Goal: Information Seeking & Learning: Learn about a topic

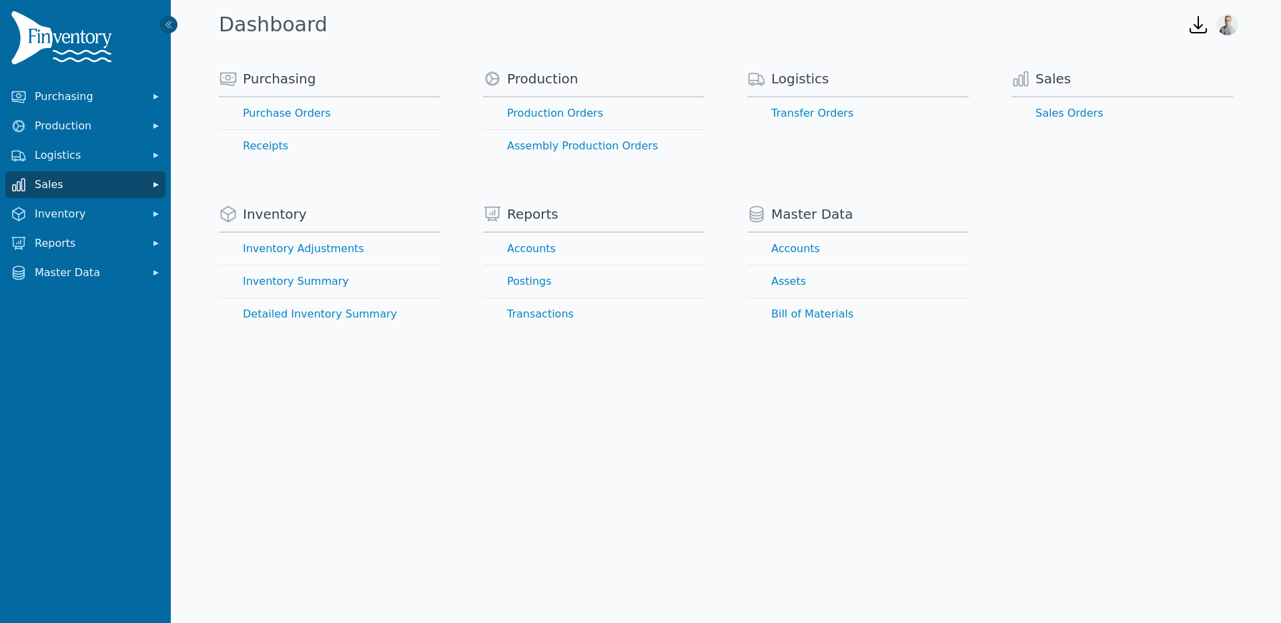
click at [70, 197] on button "Sales" at bounding box center [85, 185] width 160 height 27
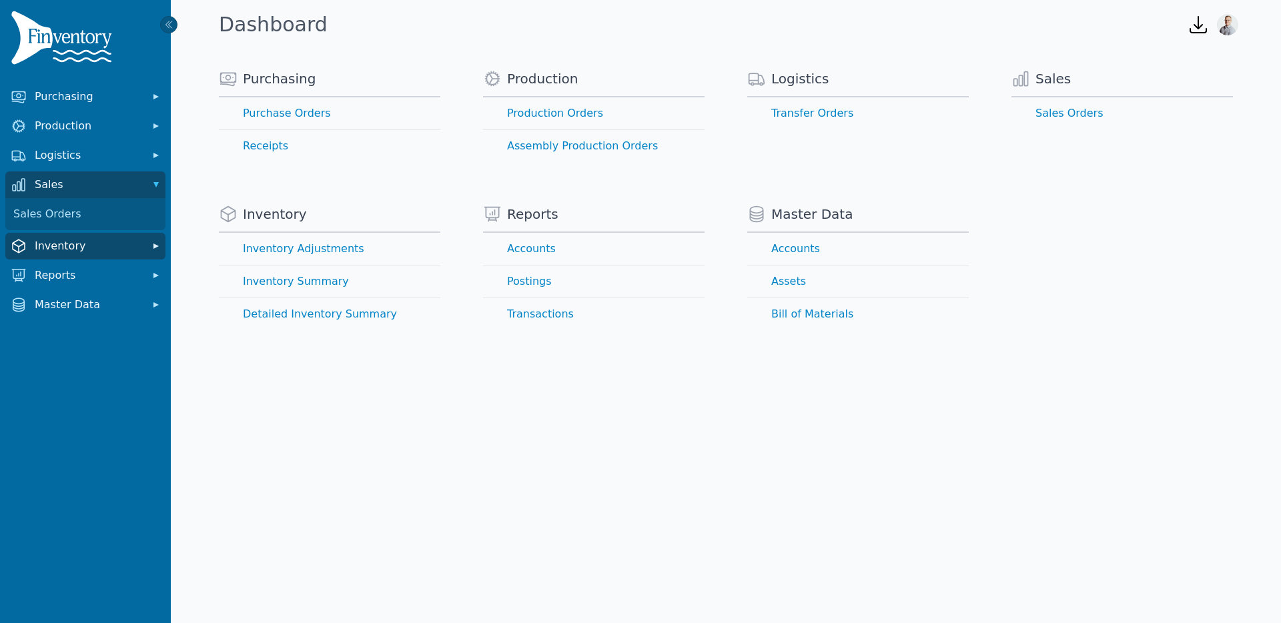
click at [59, 250] on span "Inventory" at bounding box center [88, 246] width 107 height 16
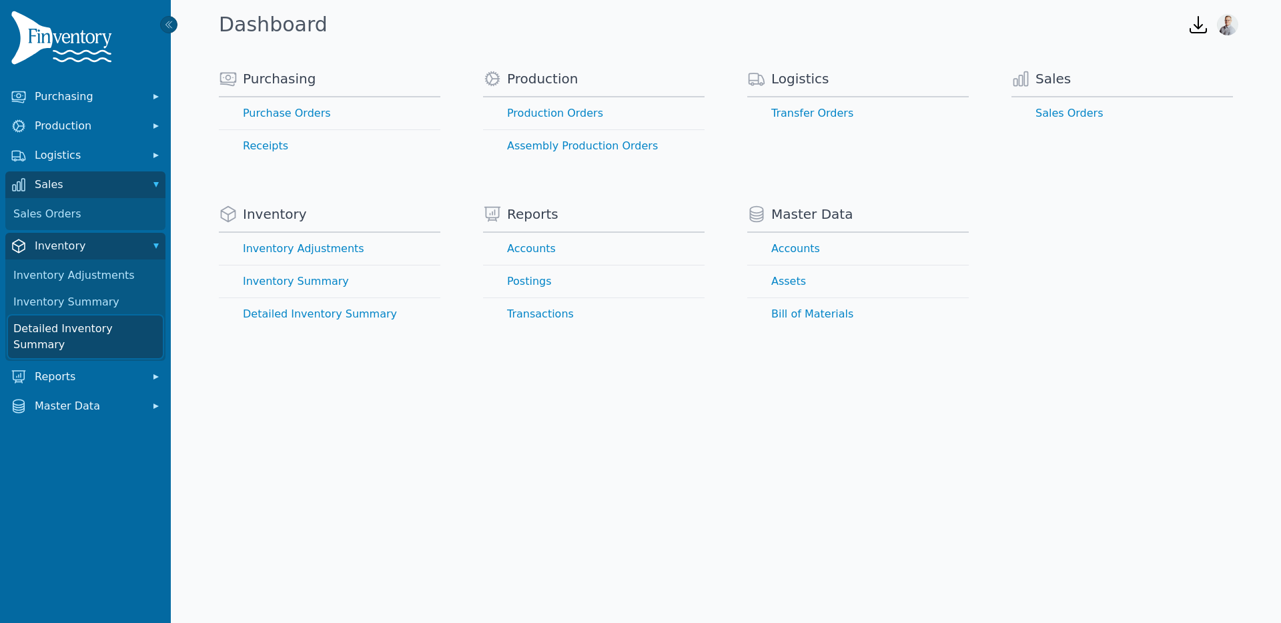
click at [60, 322] on link "Detailed Inventory Summary" at bounding box center [85, 337] width 155 height 43
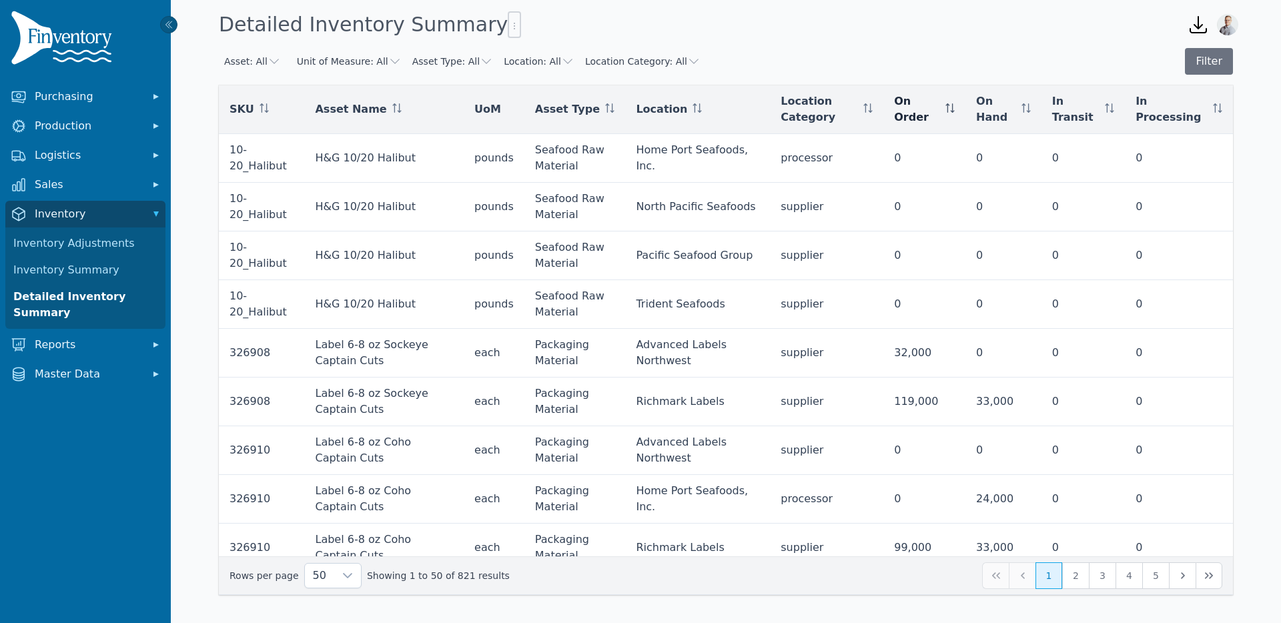
click at [955, 110] on div "On Order" at bounding box center [924, 109] width 61 height 32
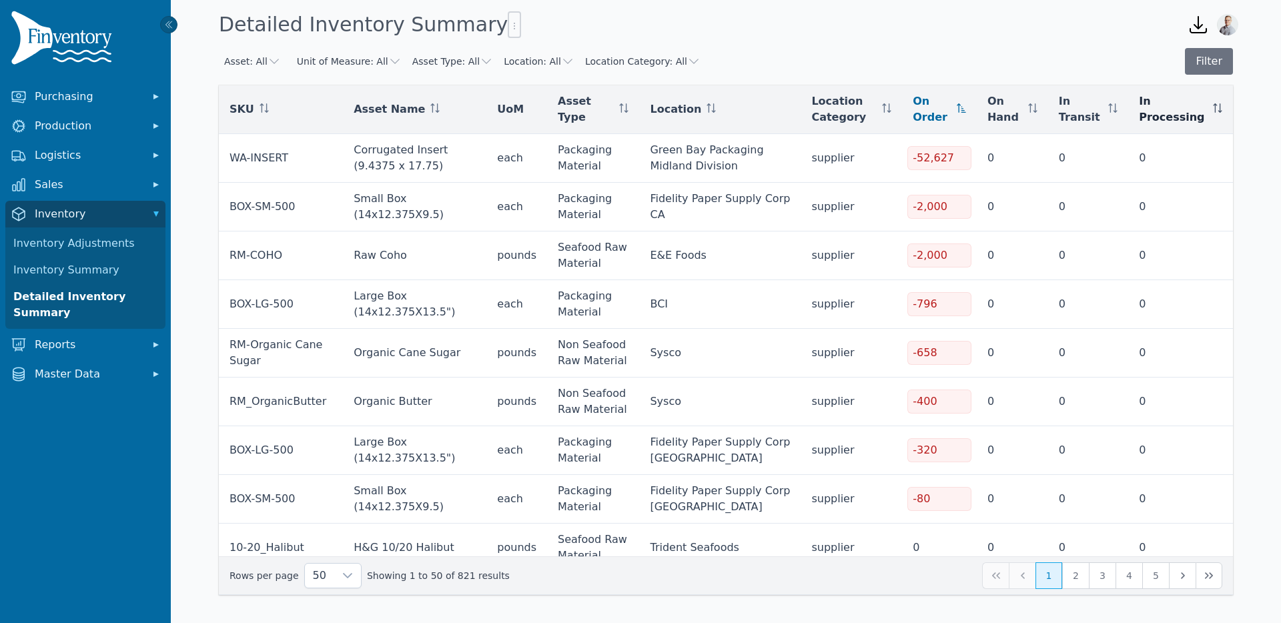
click at [1214, 110] on icon at bounding box center [1217, 107] width 9 height 9
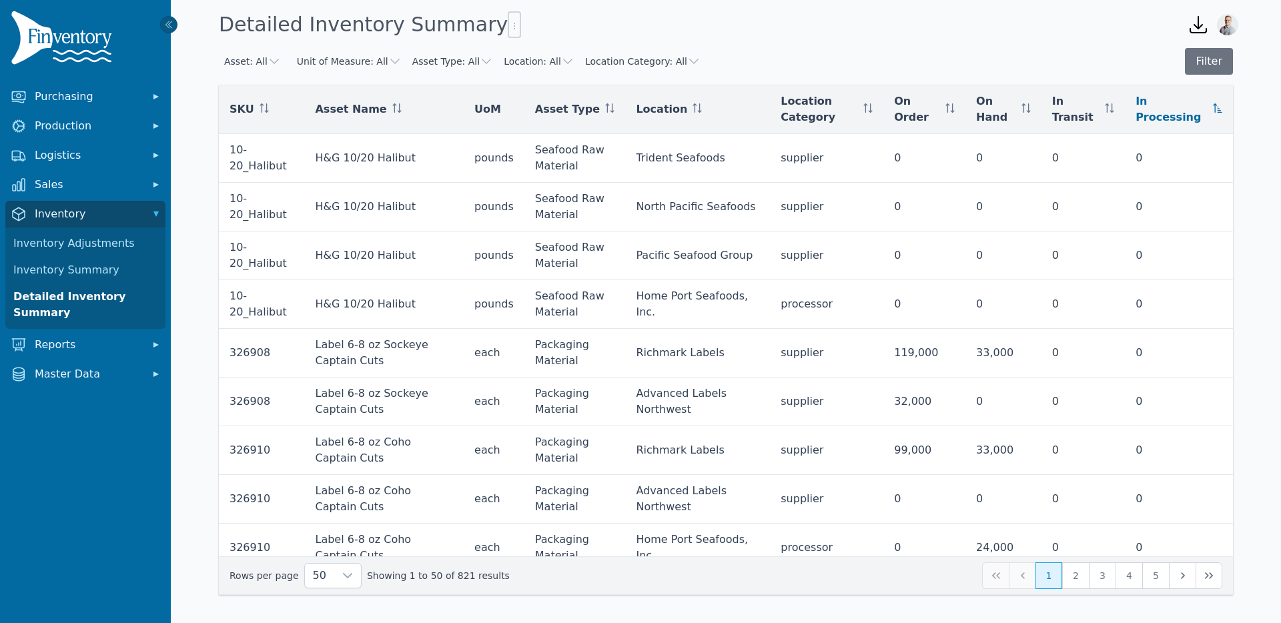
click at [1214, 110] on icon at bounding box center [1217, 107] width 9 height 9
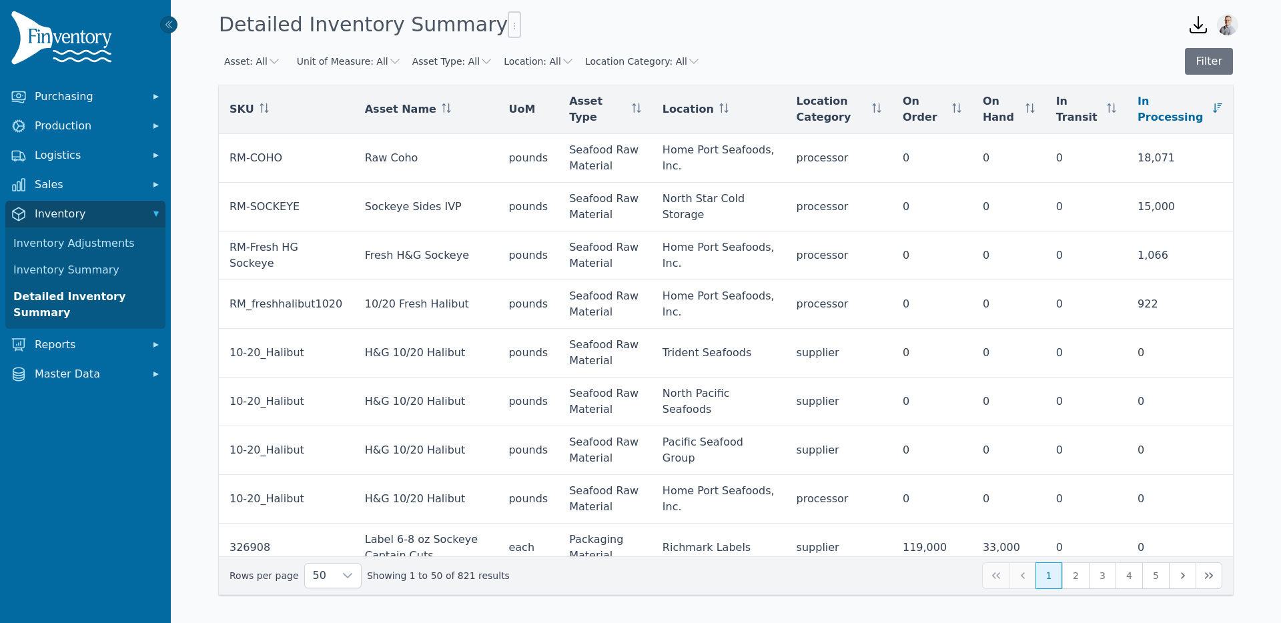
click at [1214, 110] on icon at bounding box center [1217, 107] width 9 height 9
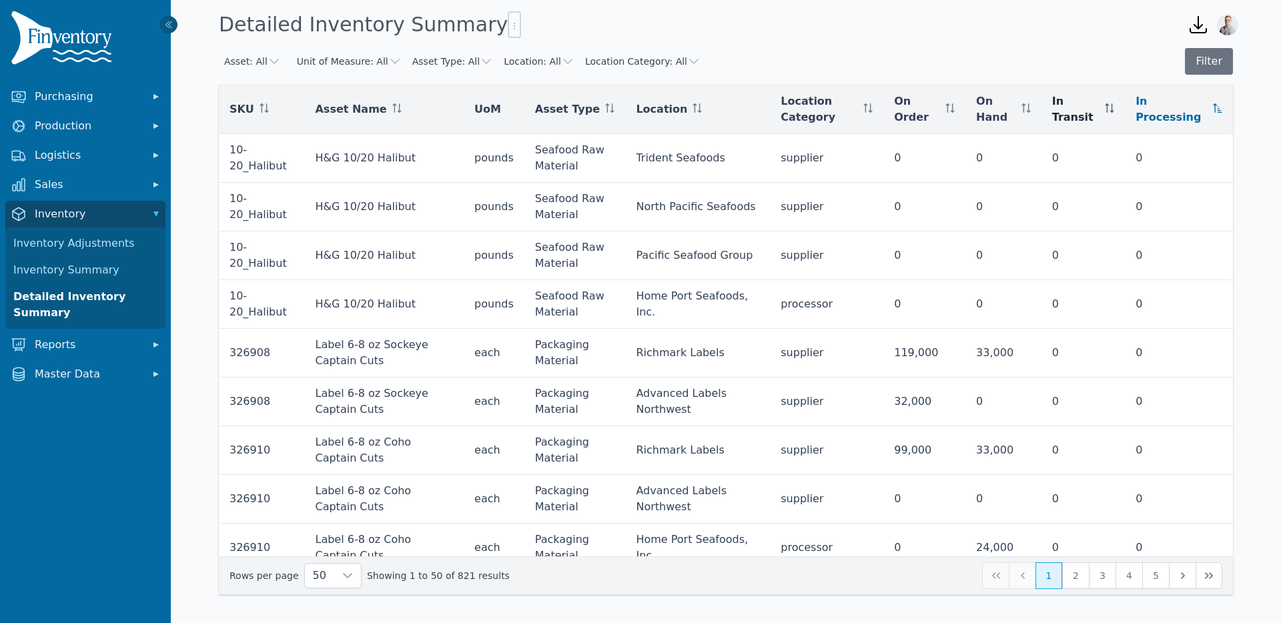
click at [1115, 107] on icon at bounding box center [1109, 107] width 9 height 9
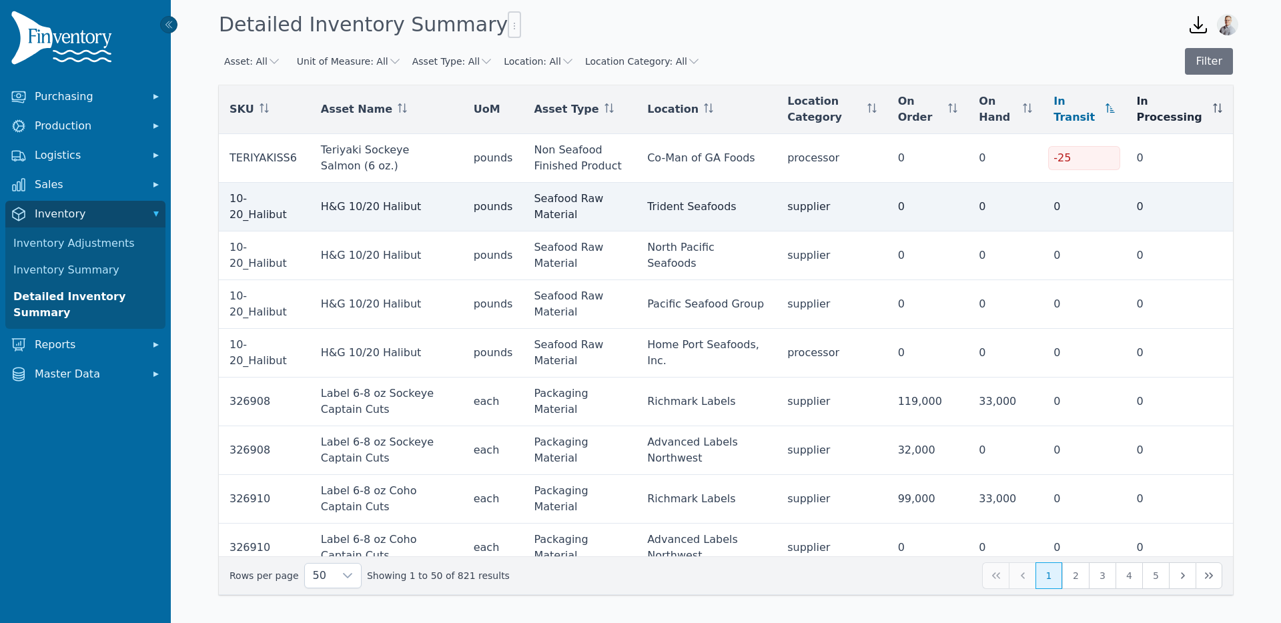
drag, startPoint x: 228, startPoint y: 109, endPoint x: 1216, endPoint y: 185, distance: 991.3
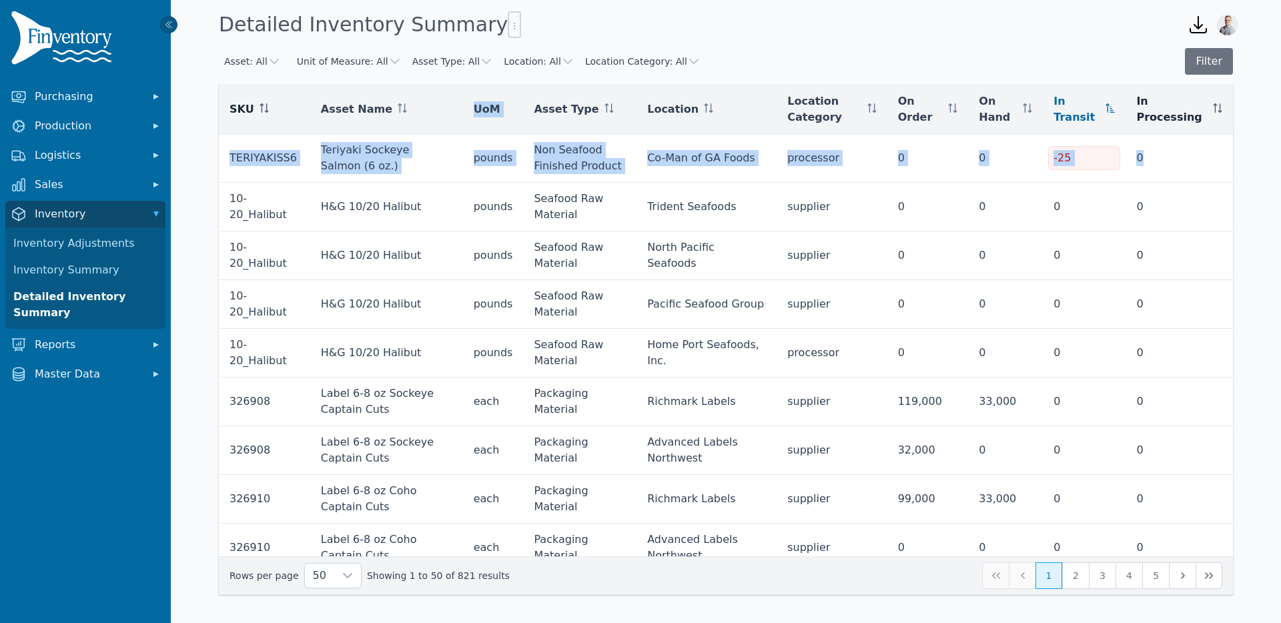
drag, startPoint x: 1187, startPoint y: 162, endPoint x: 388, endPoint y: 43, distance: 807.7
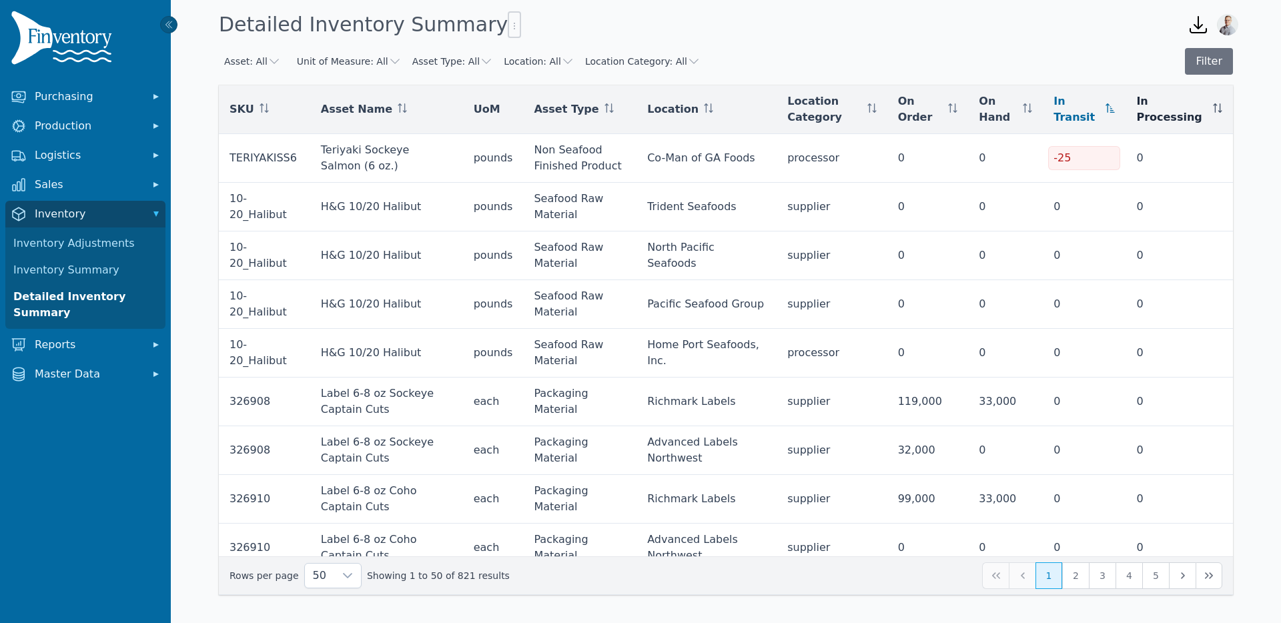
click at [1028, 57] on div "Asset: All Unit of Measure: All Asset Type: All Location: All Location Category…" at bounding box center [726, 61] width 1014 height 27
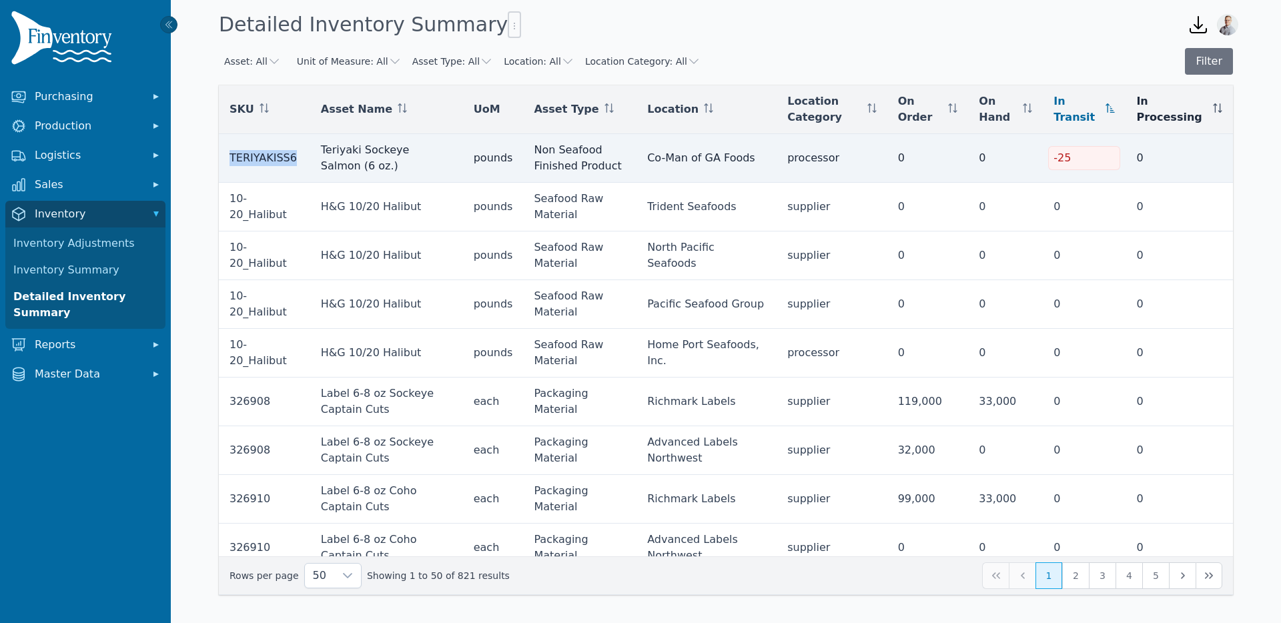
drag, startPoint x: 228, startPoint y: 158, endPoint x: 303, endPoint y: 158, distance: 74.7
click at [305, 158] on td "TERIYAKISS6" at bounding box center [264, 158] width 91 height 49
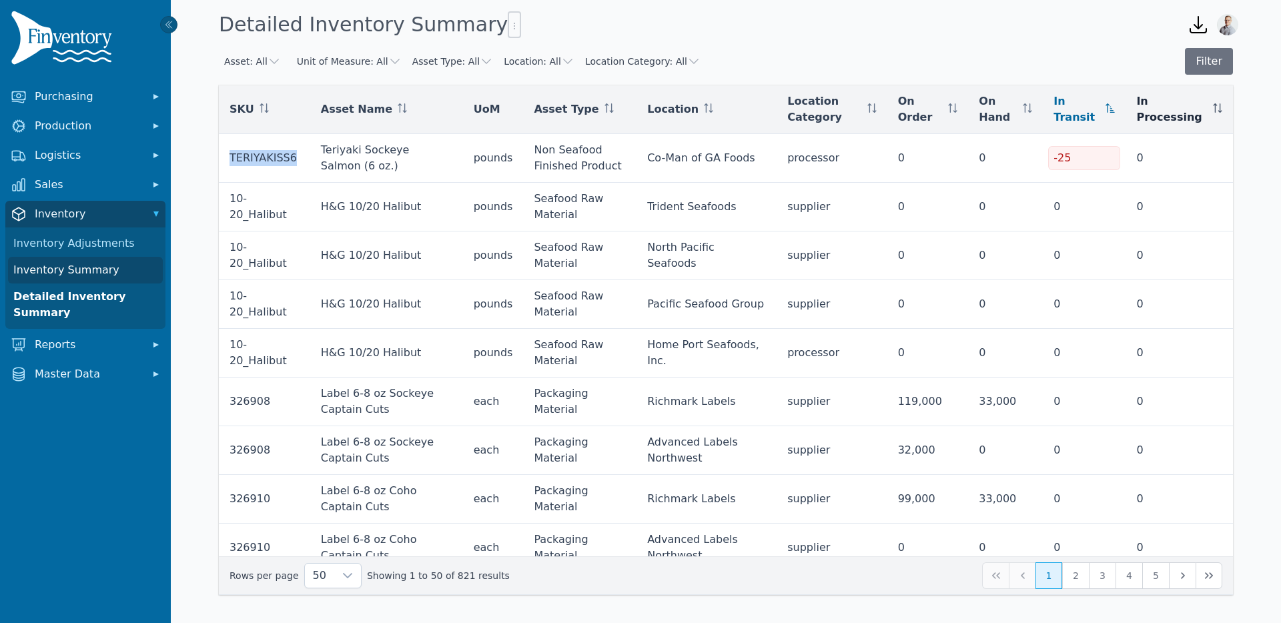
copy td "TERIYAKISS6"
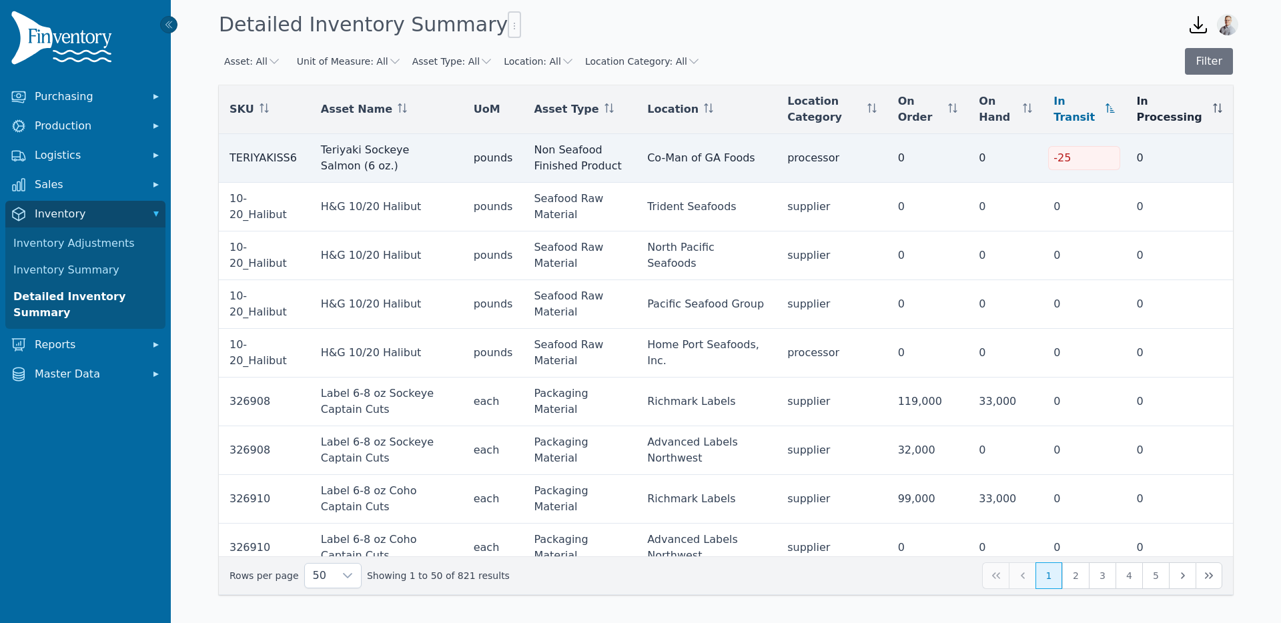
click at [661, 160] on td "Co-Man of GA Foods" at bounding box center [707, 158] width 140 height 49
drag, startPoint x: 660, startPoint y: 160, endPoint x: 754, endPoint y: 163, distance: 94.2
click at [754, 163] on td "Co-Man of GA Foods" at bounding box center [707, 158] width 140 height 49
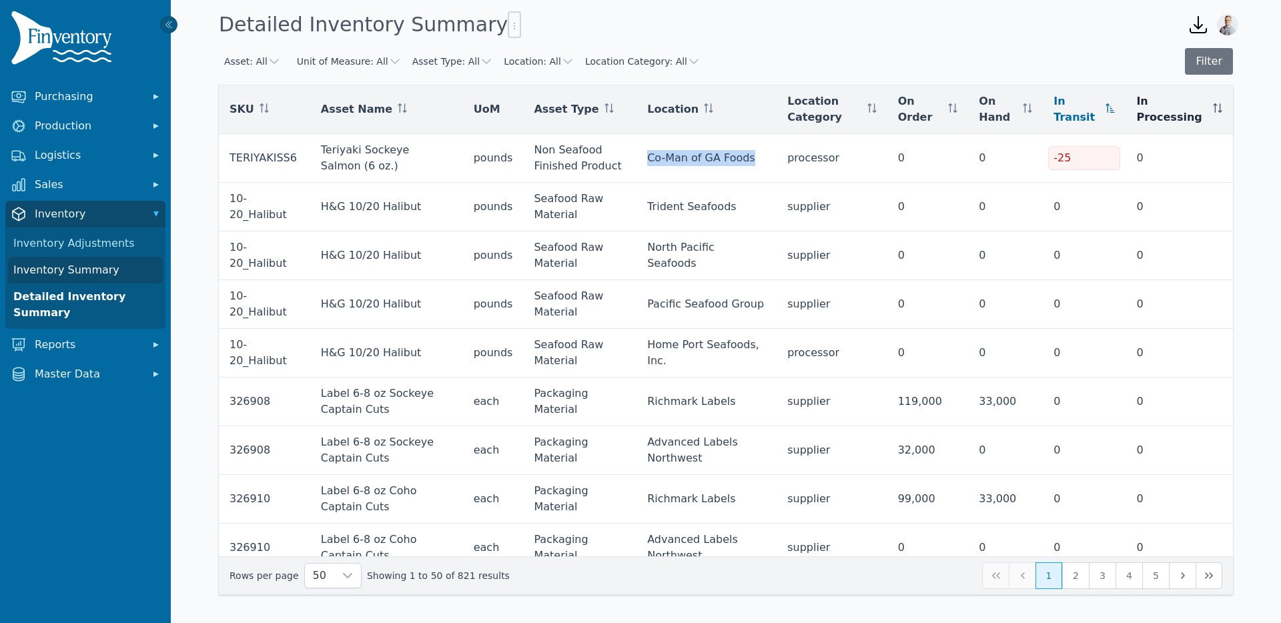
copy td "Co-Man of GA Foods"
